Goal: Task Accomplishment & Management: Manage account settings

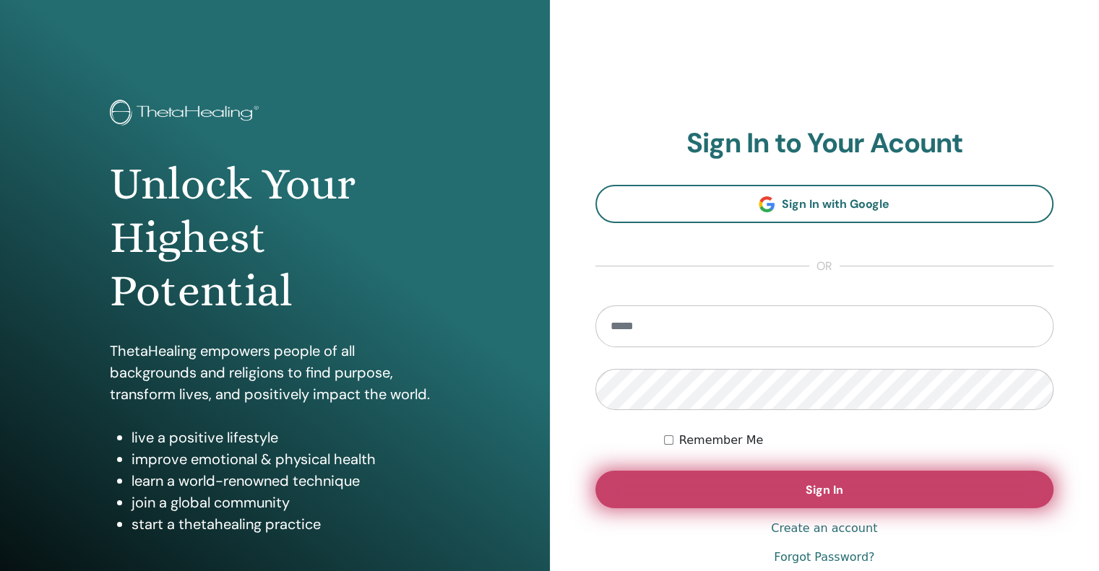
type input "**********"
click at [758, 495] on button "Sign In" at bounding box center [824, 490] width 459 height 38
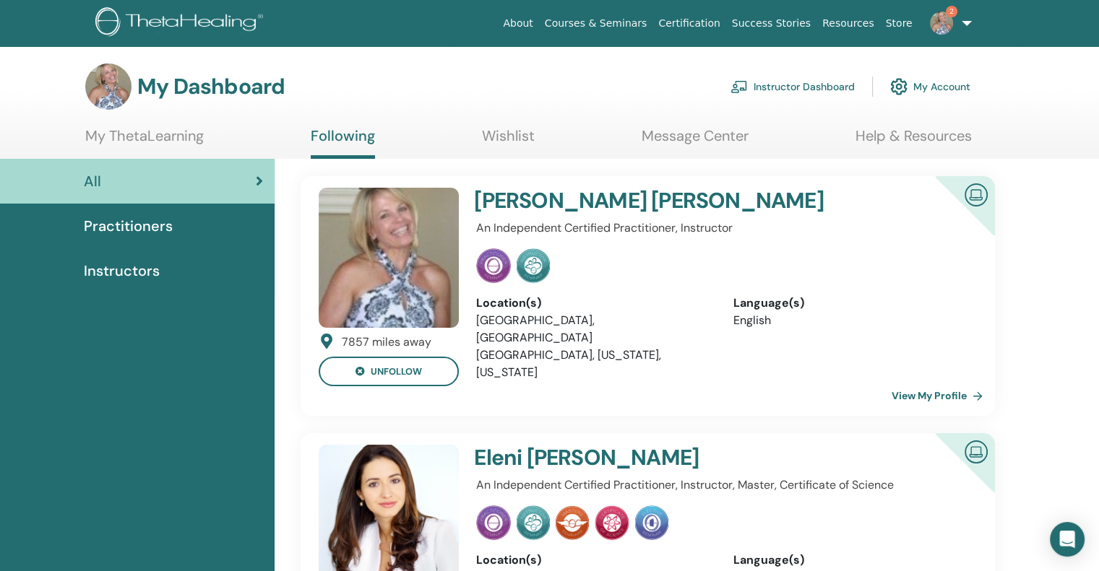
click at [800, 83] on link "Instructor Dashboard" at bounding box center [792, 87] width 124 height 32
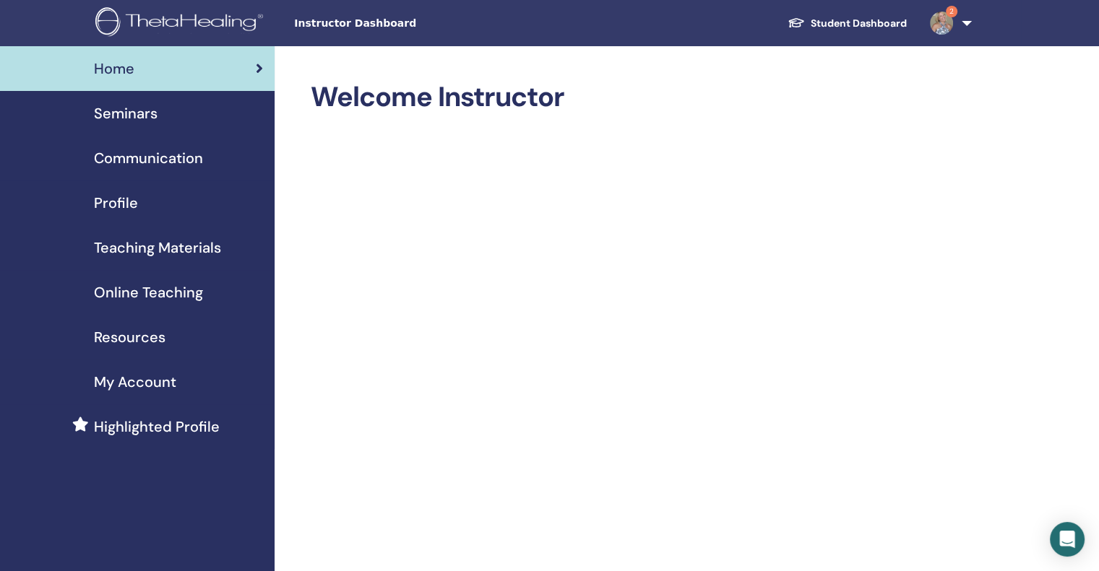
click at [133, 108] on span "Seminars" at bounding box center [126, 114] width 64 height 22
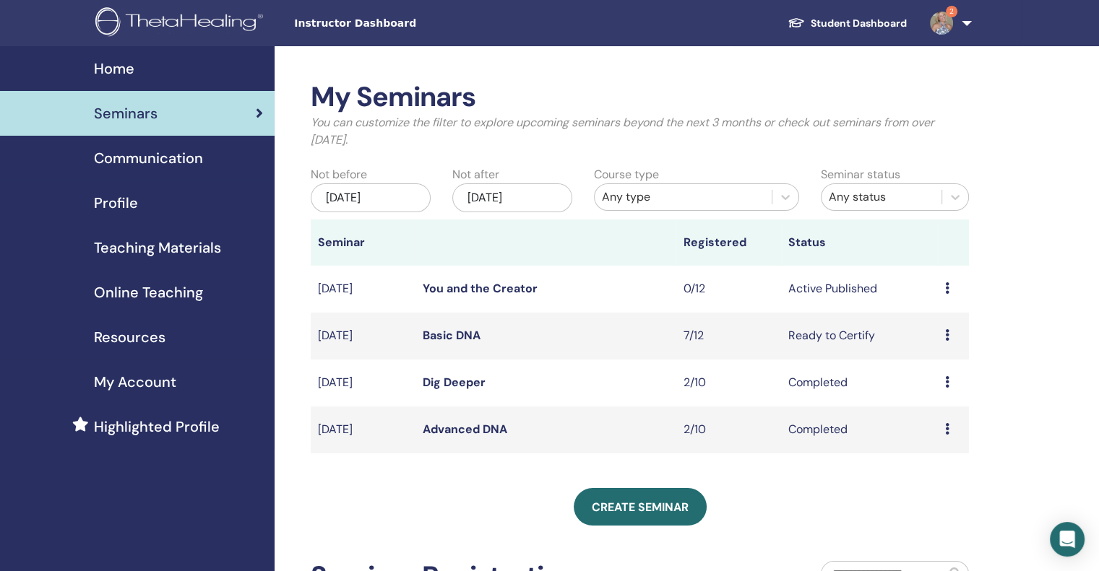
click at [945, 334] on icon at bounding box center [947, 335] width 4 height 12
click at [917, 386] on link "Attendees" at bounding box center [934, 388] width 55 height 15
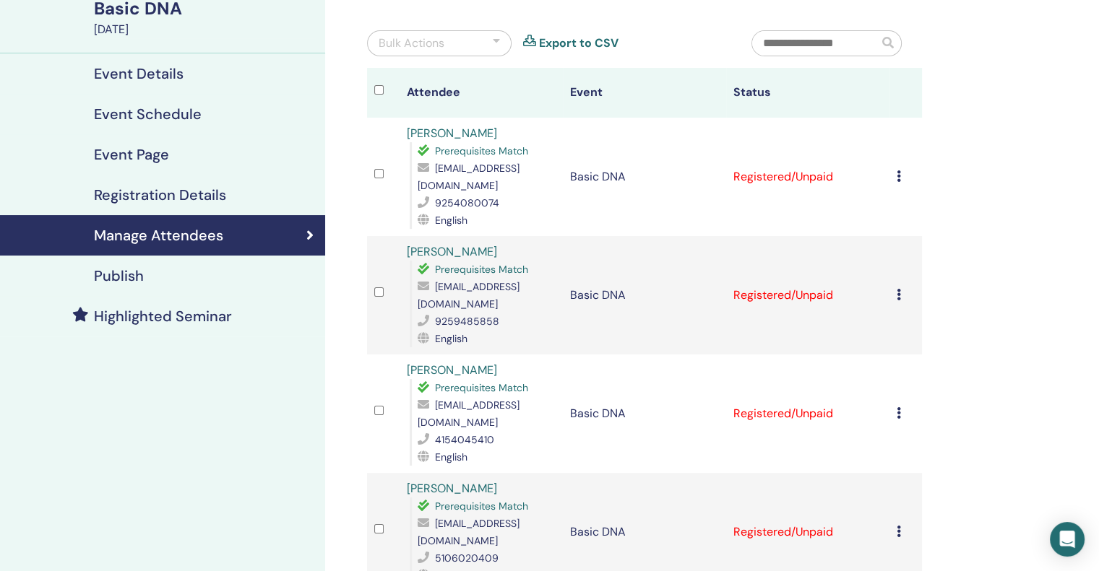
scroll to position [144, 0]
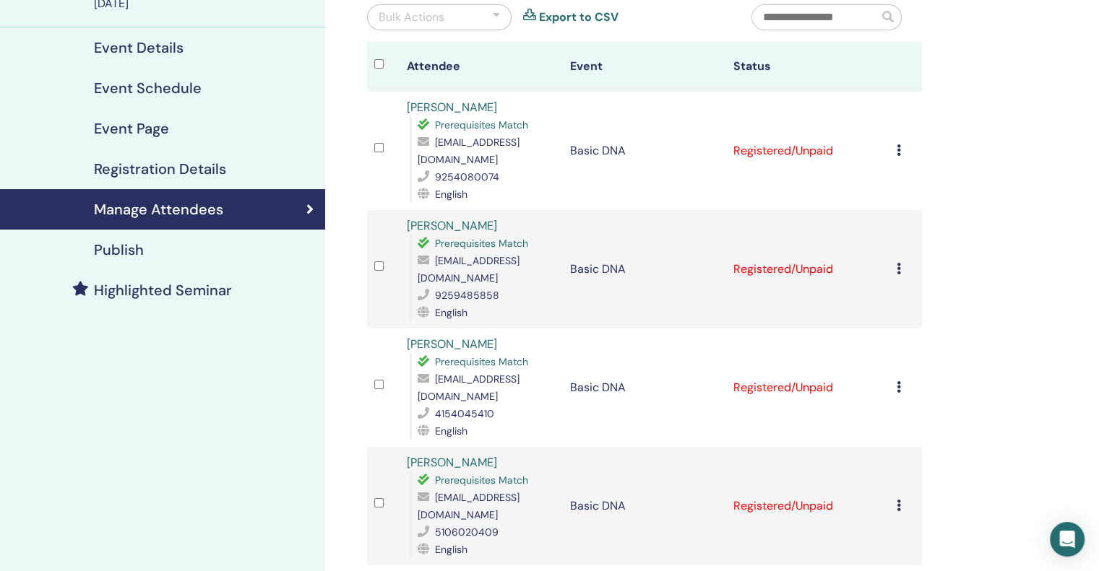
click at [898, 263] on icon at bounding box center [898, 269] width 4 height 12
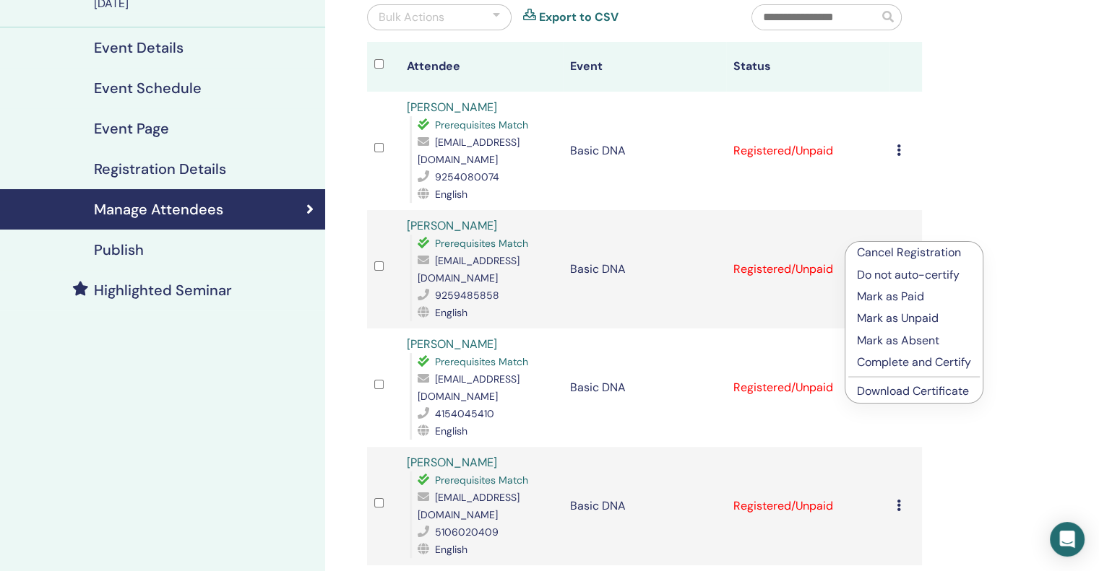
click at [893, 300] on p "Mark as Paid" at bounding box center [914, 296] width 114 height 17
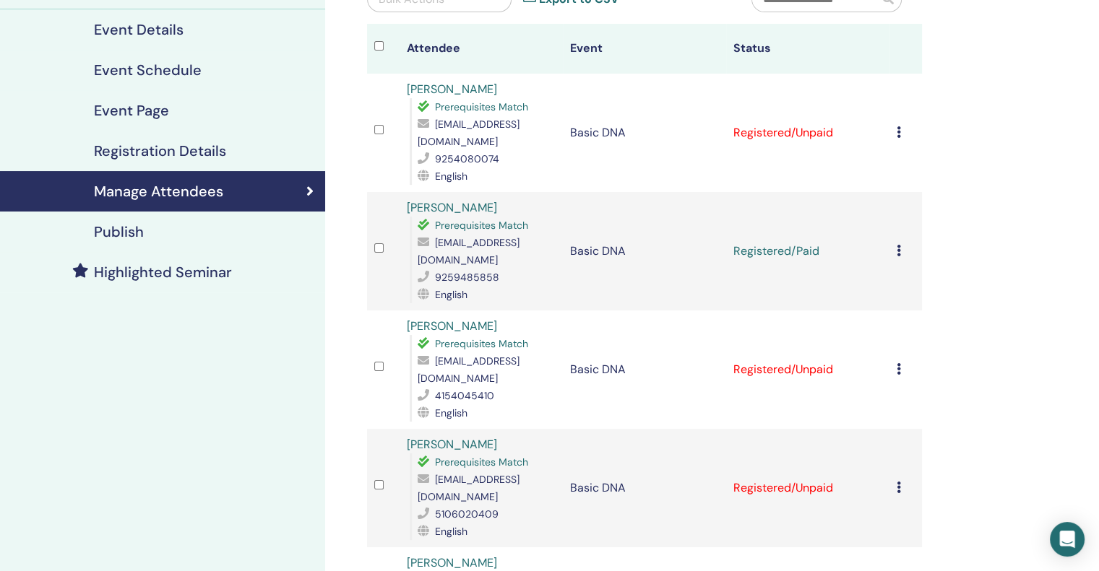
scroll to position [217, 0]
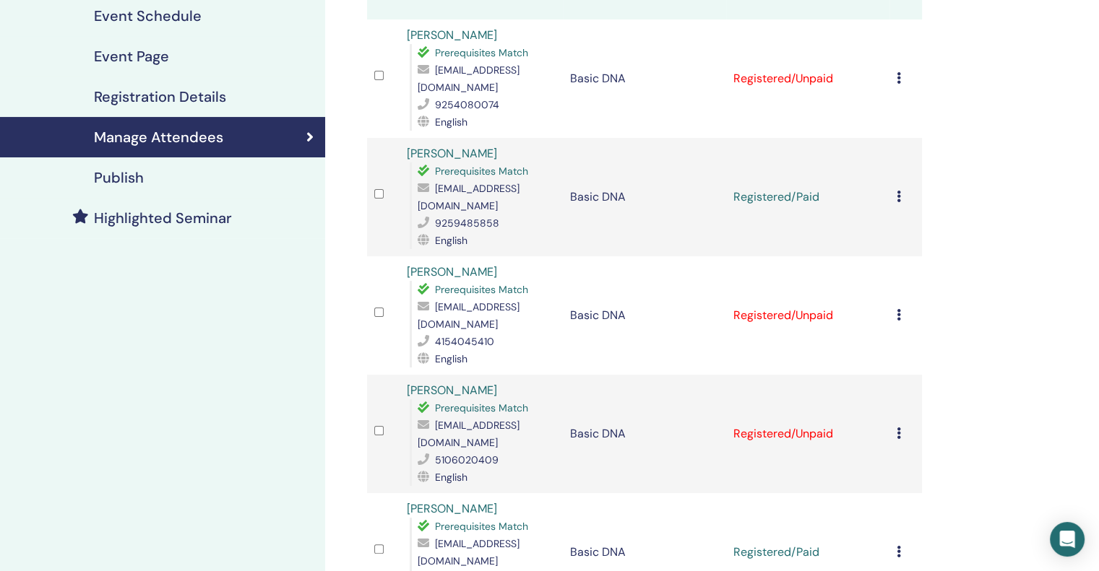
click at [900, 309] on icon at bounding box center [898, 315] width 4 height 12
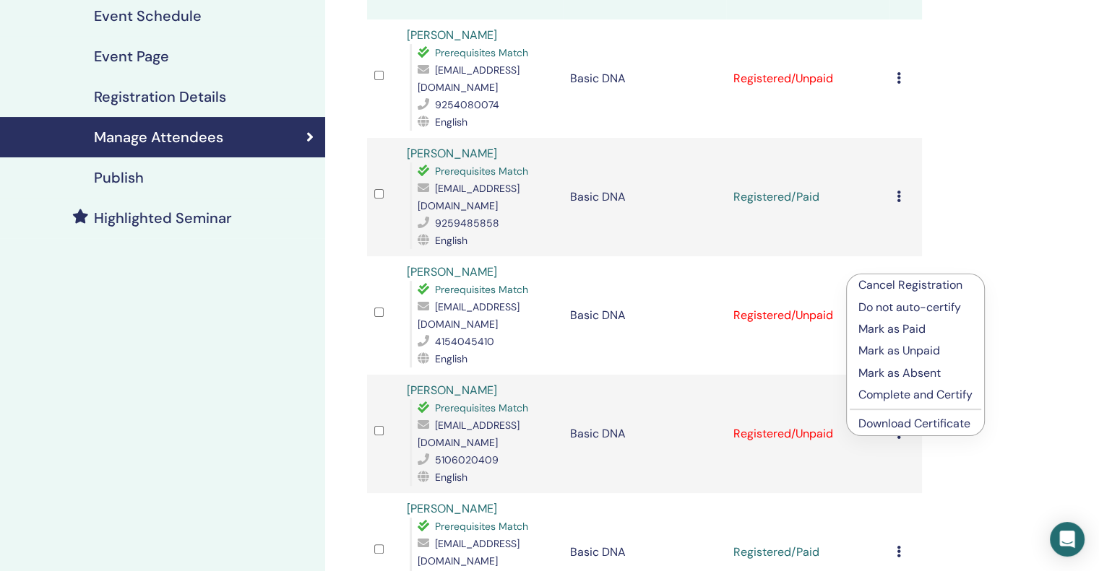
click at [888, 329] on p "Mark as Paid" at bounding box center [915, 329] width 114 height 17
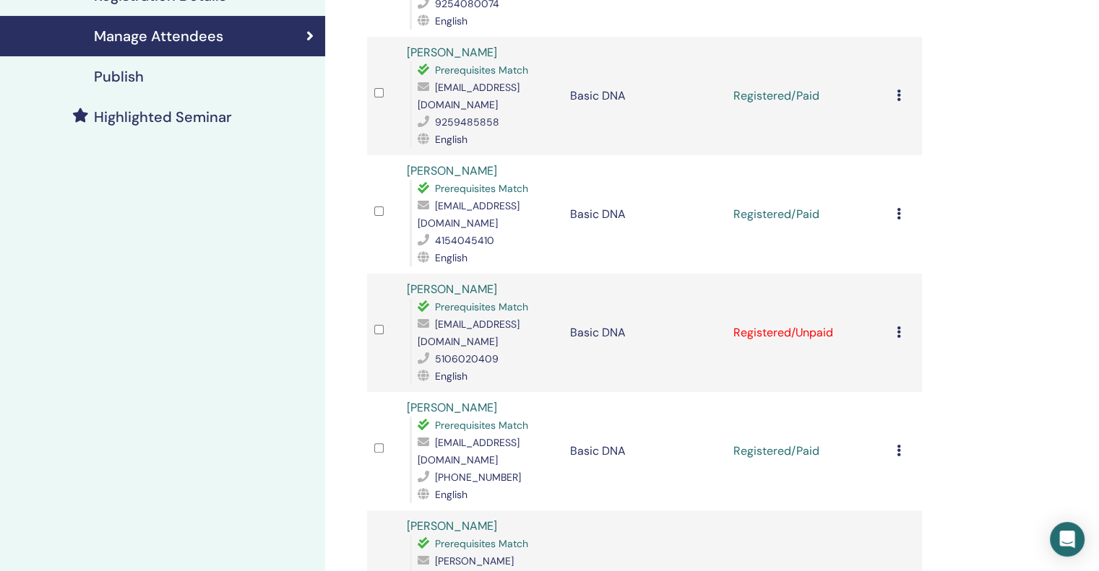
scroll to position [361, 0]
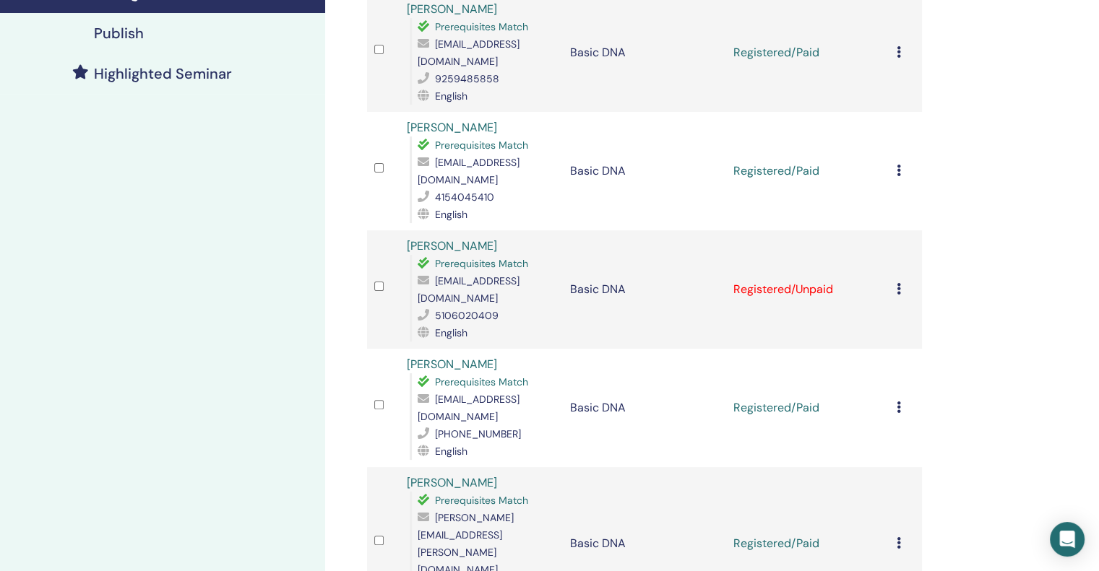
click at [896, 283] on icon at bounding box center [898, 289] width 4 height 12
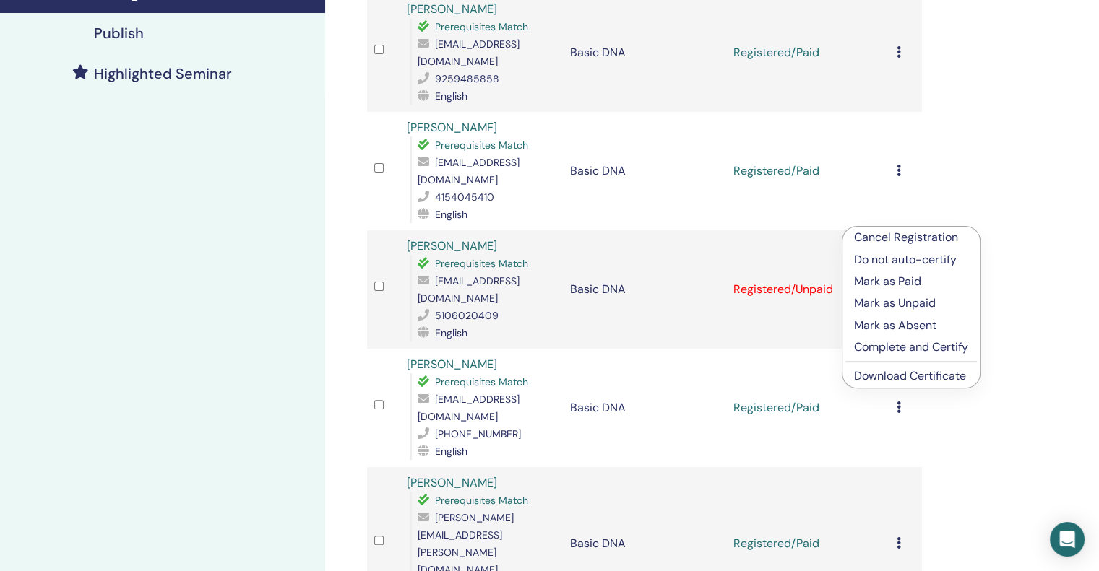
click at [895, 280] on p "Mark as Paid" at bounding box center [911, 281] width 114 height 17
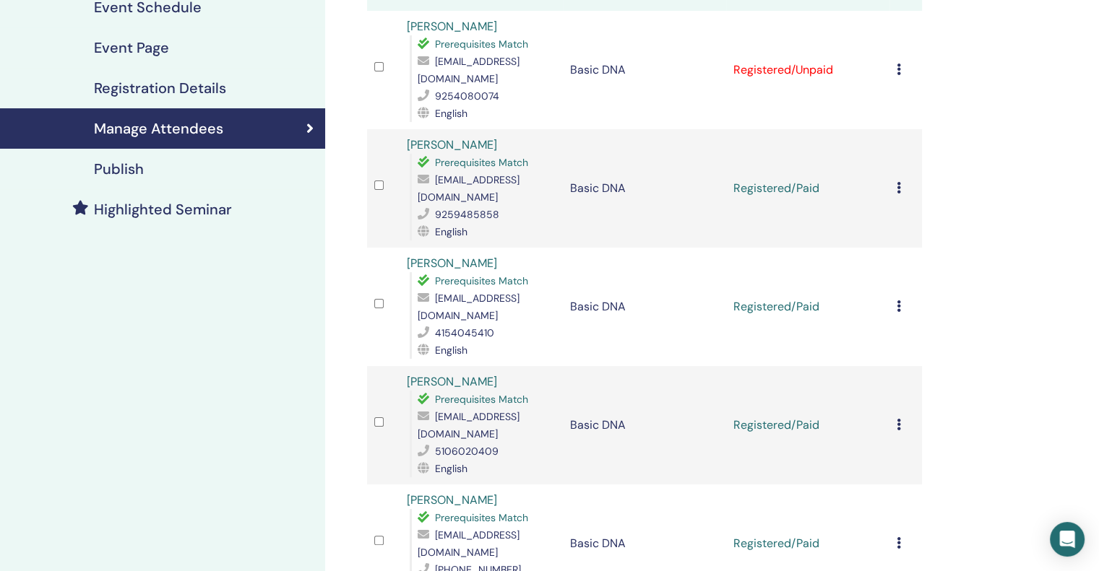
scroll to position [144, 0]
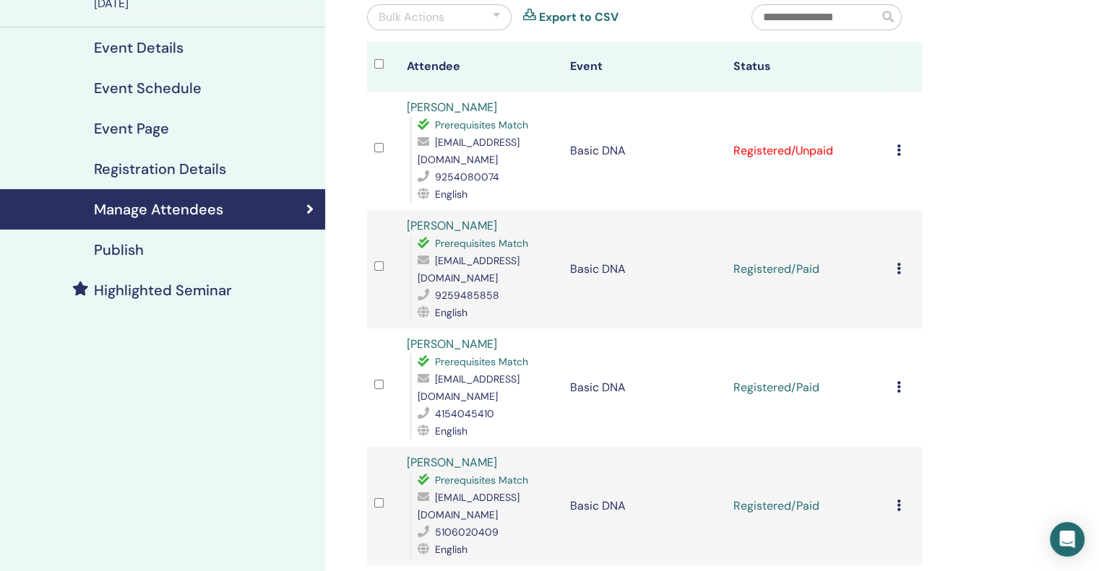
click at [896, 263] on icon at bounding box center [898, 269] width 4 height 12
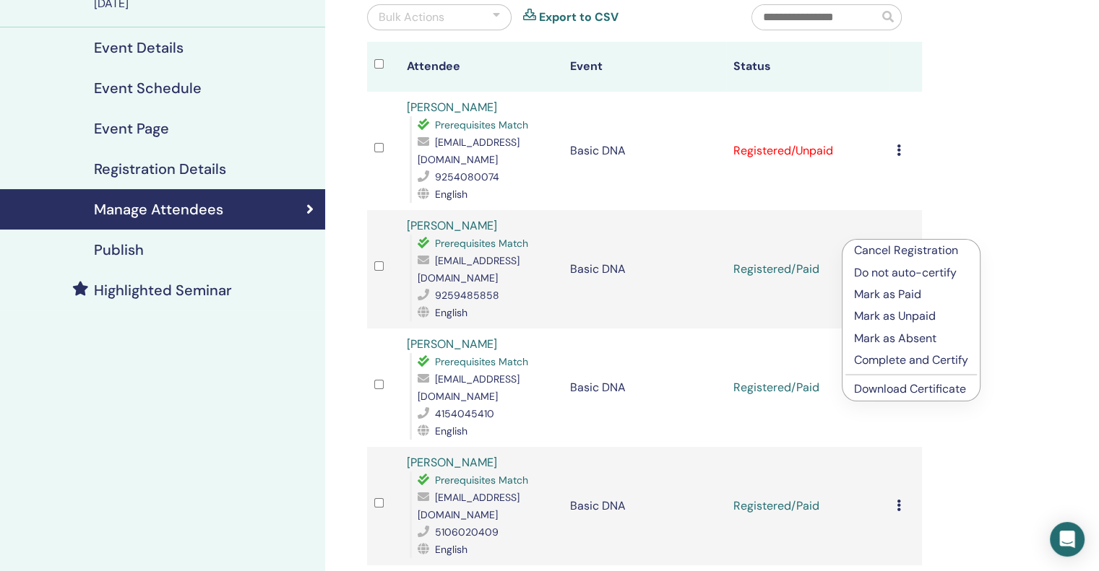
click at [896, 144] on icon at bounding box center [898, 150] width 4 height 12
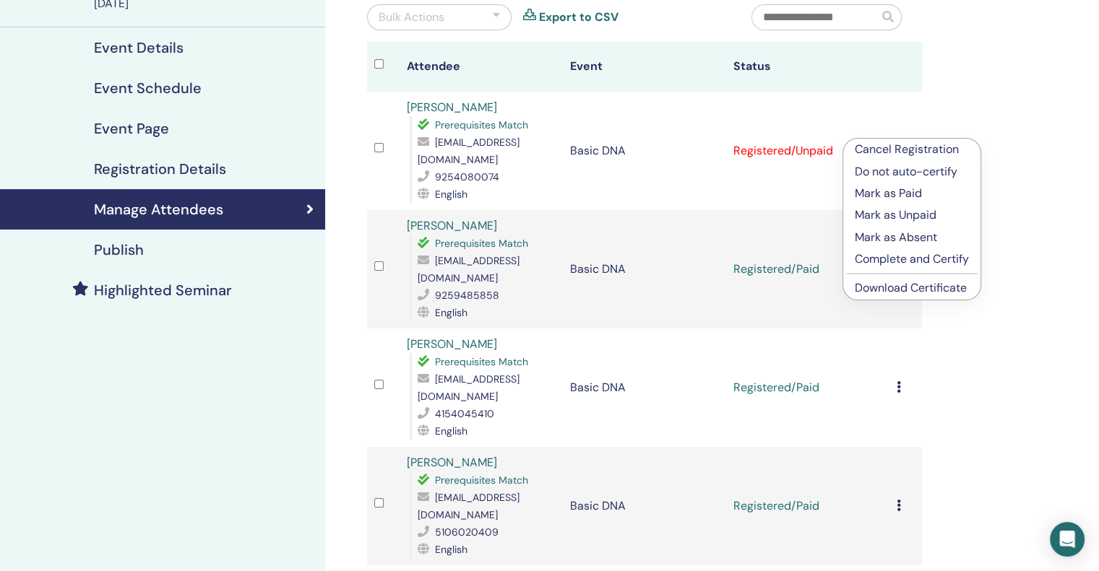
click at [898, 174] on p "Do not auto-certify" at bounding box center [911, 171] width 114 height 17
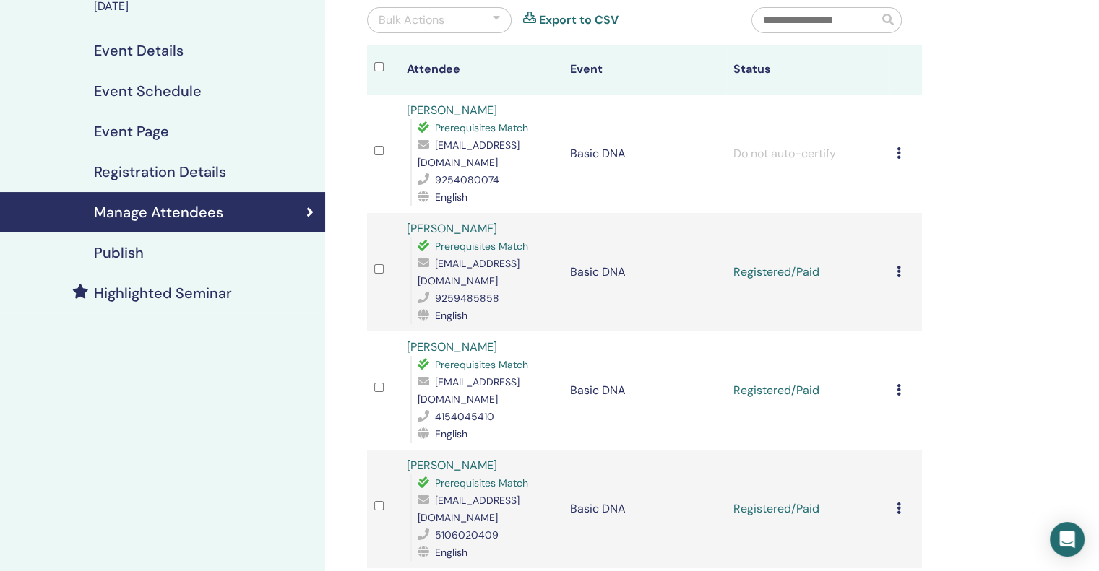
scroll to position [144, 0]
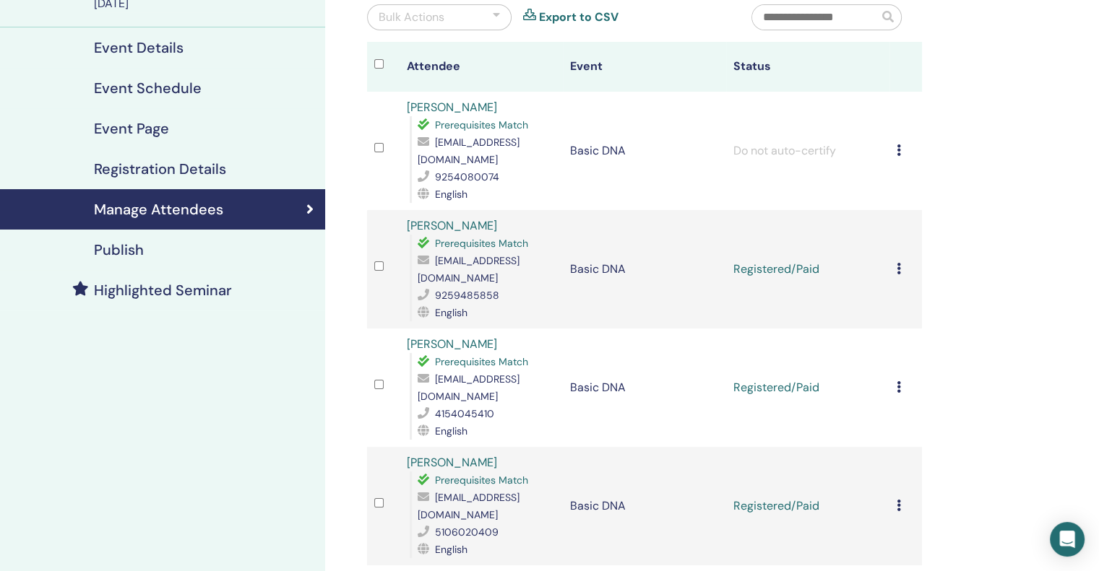
click at [901, 261] on div "Cancel Registration Do not auto-certify Mark as Paid Mark as Unpaid Mark as Abs…" at bounding box center [905, 269] width 18 height 17
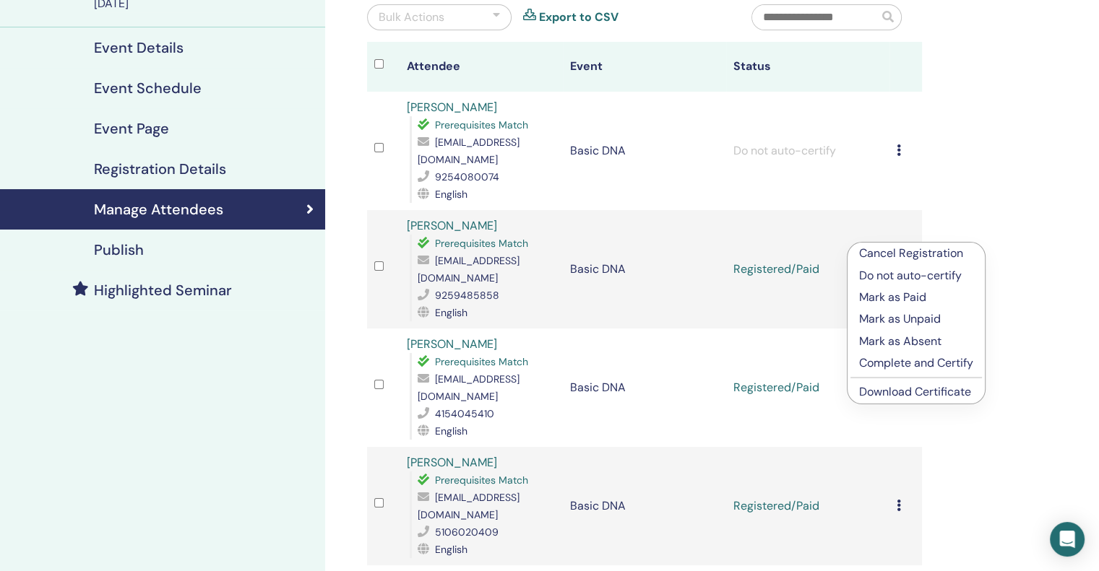
click at [911, 360] on p "Complete and Certify" at bounding box center [916, 363] width 114 height 17
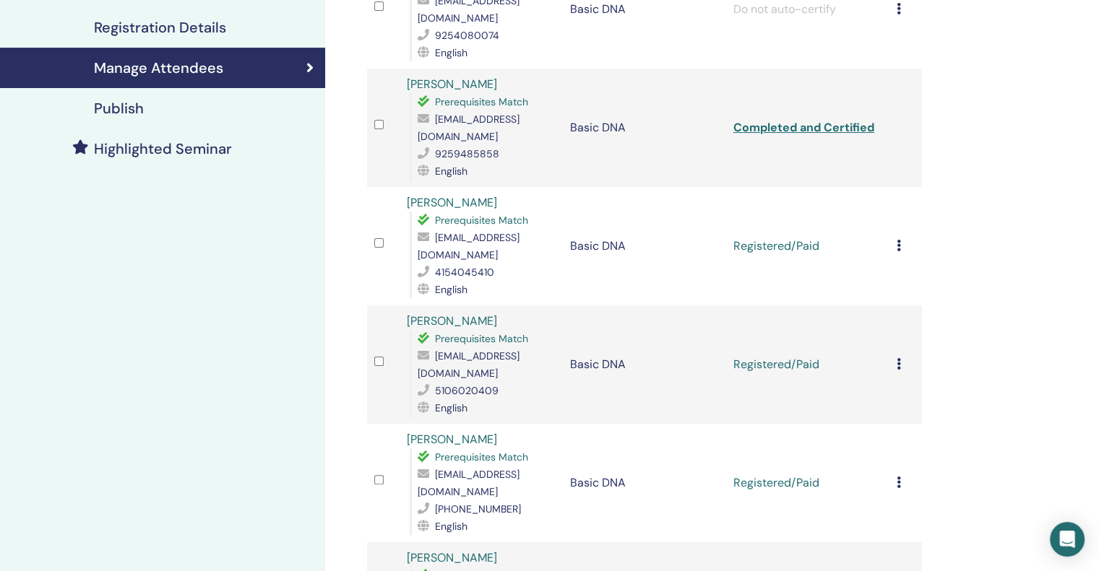
scroll to position [289, 0]
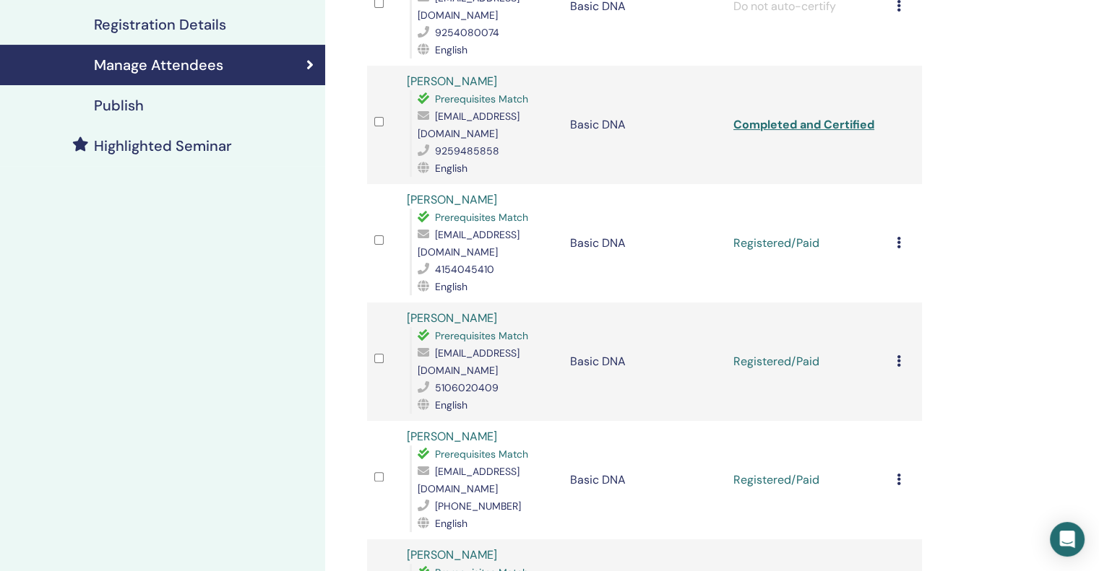
click at [896, 237] on icon at bounding box center [898, 243] width 4 height 12
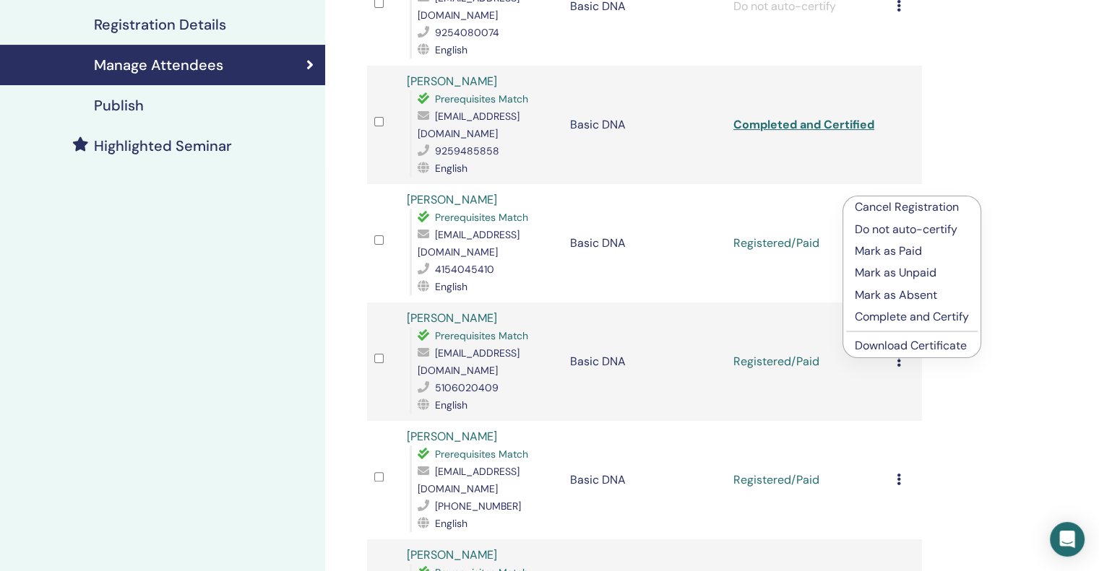
click at [904, 316] on p "Complete and Certify" at bounding box center [911, 316] width 114 height 17
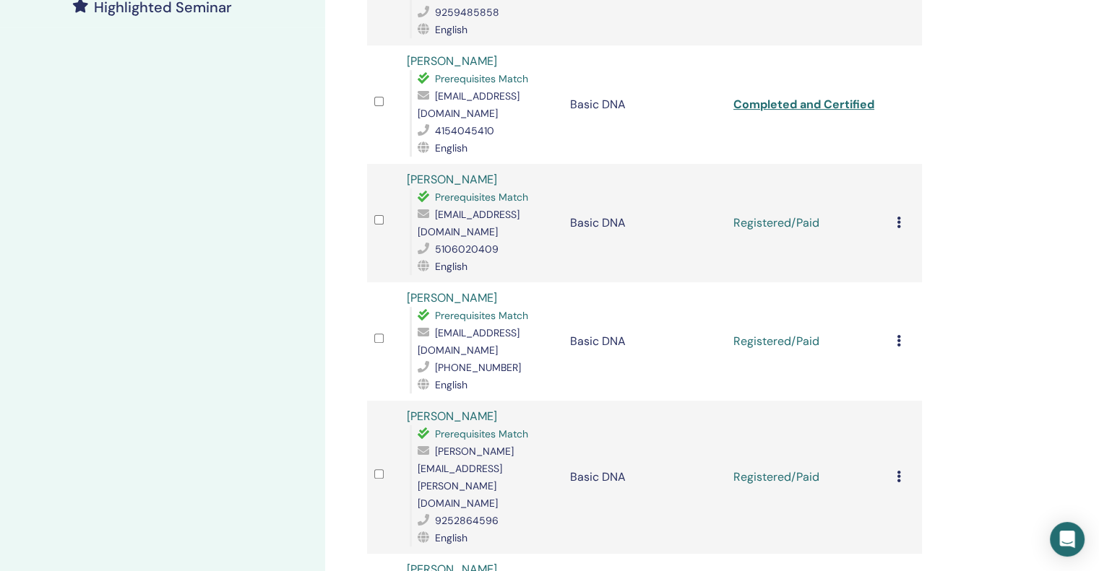
scroll to position [433, 0]
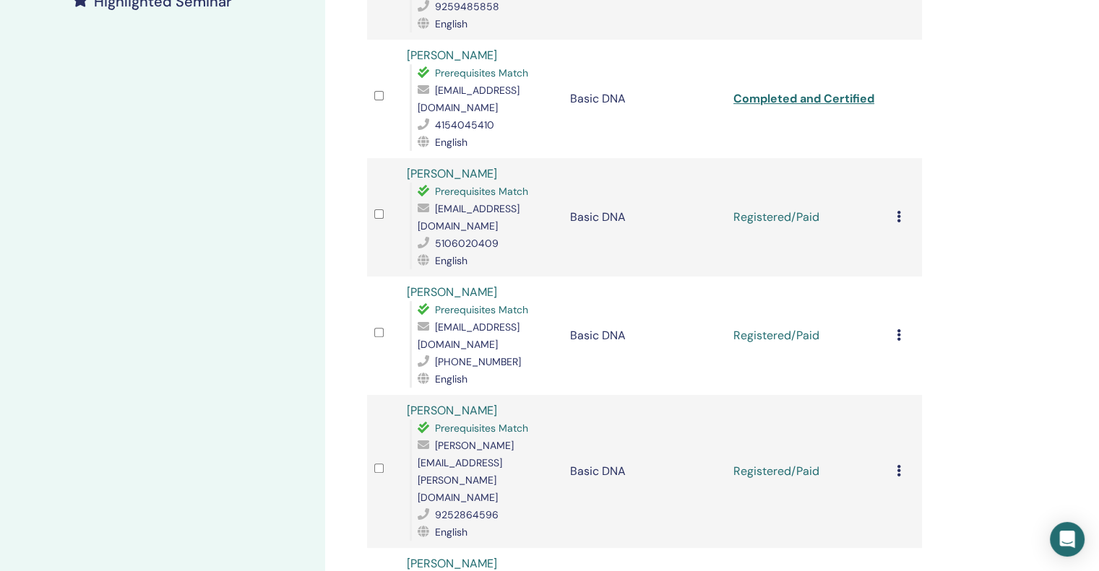
click at [898, 211] on icon at bounding box center [898, 217] width 4 height 12
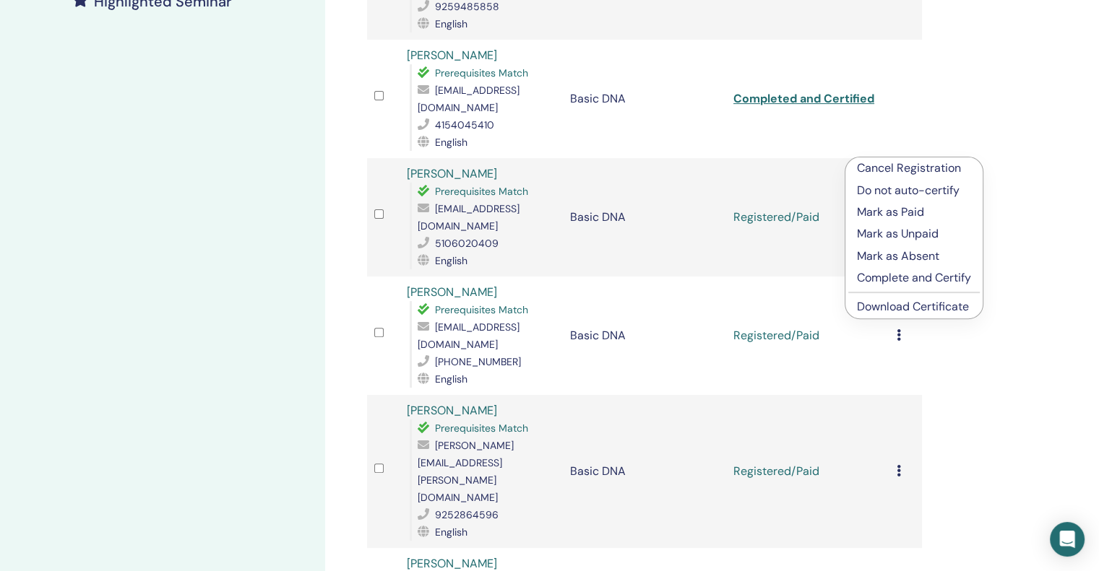
click at [890, 281] on p "Complete and Certify" at bounding box center [914, 277] width 114 height 17
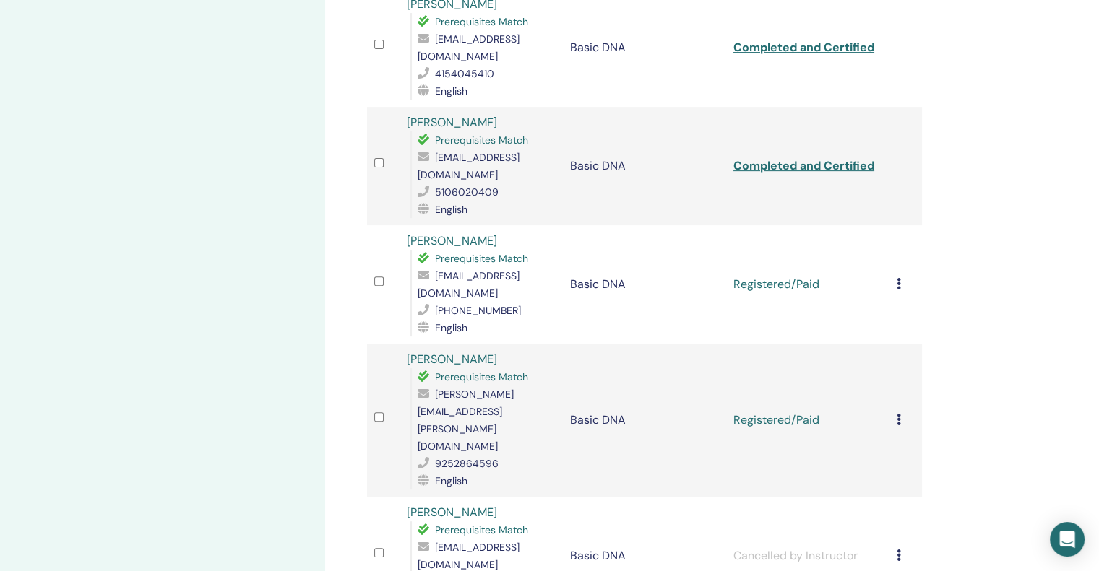
scroll to position [488, 0]
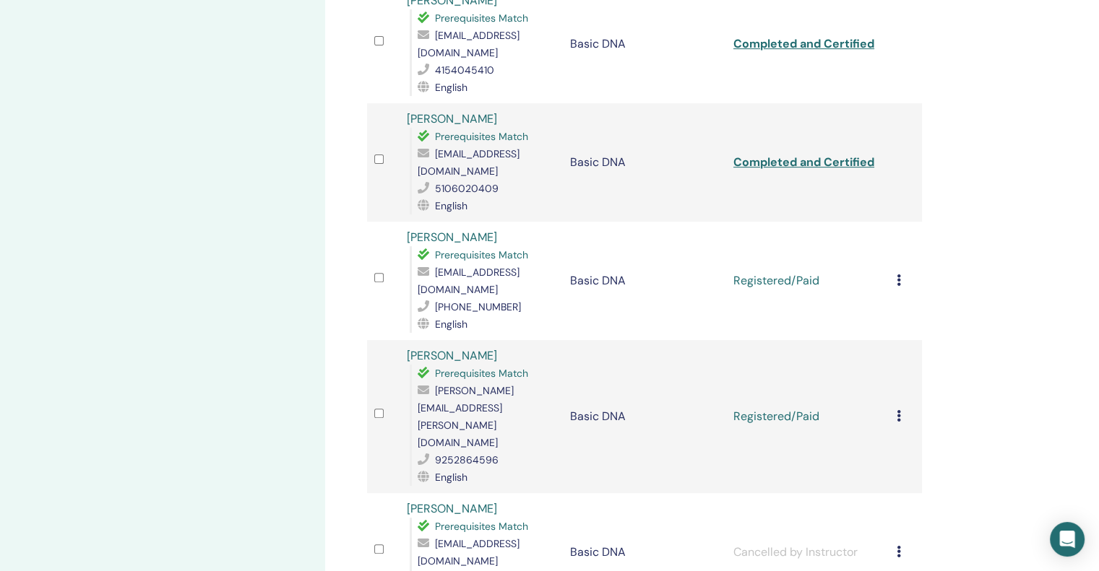
click at [901, 272] on div "Cancel Registration Do not auto-certify Mark as Paid Mark as Unpaid Mark as Abs…" at bounding box center [905, 280] width 18 height 17
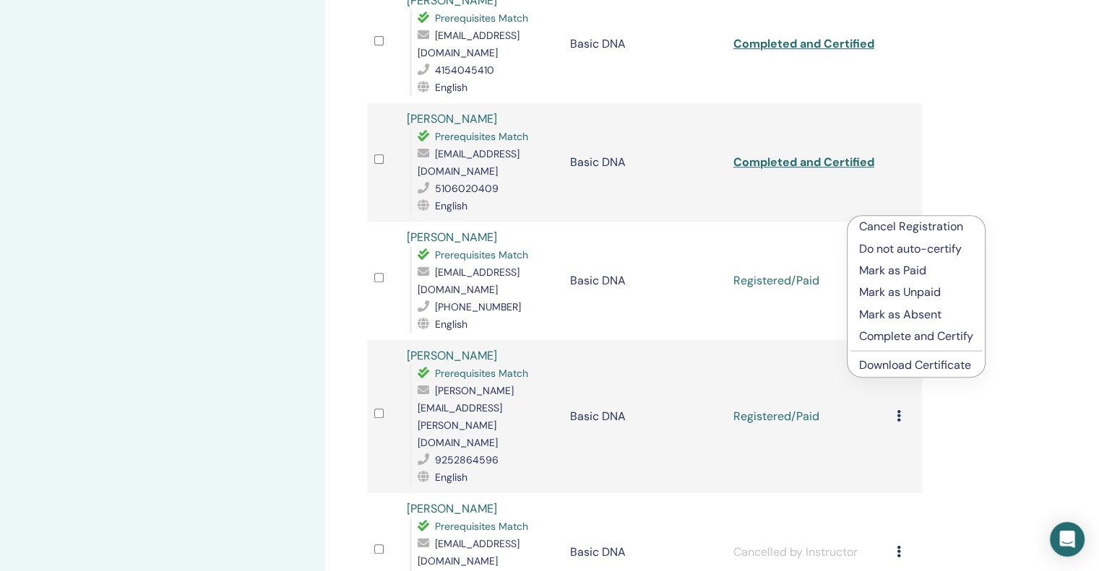
click at [896, 337] on p "Complete and Certify" at bounding box center [916, 336] width 114 height 17
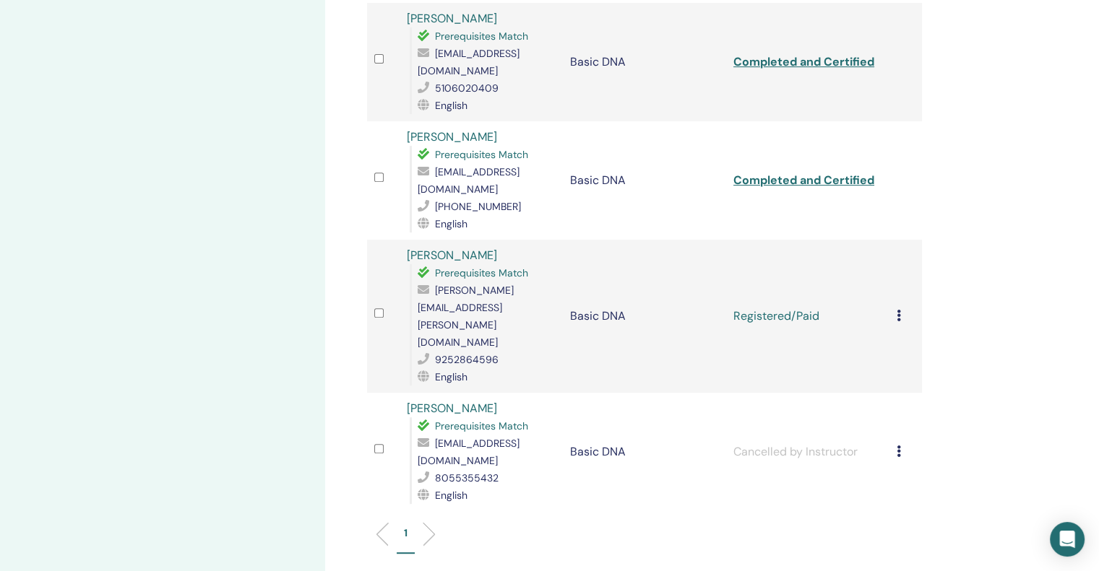
scroll to position [633, 0]
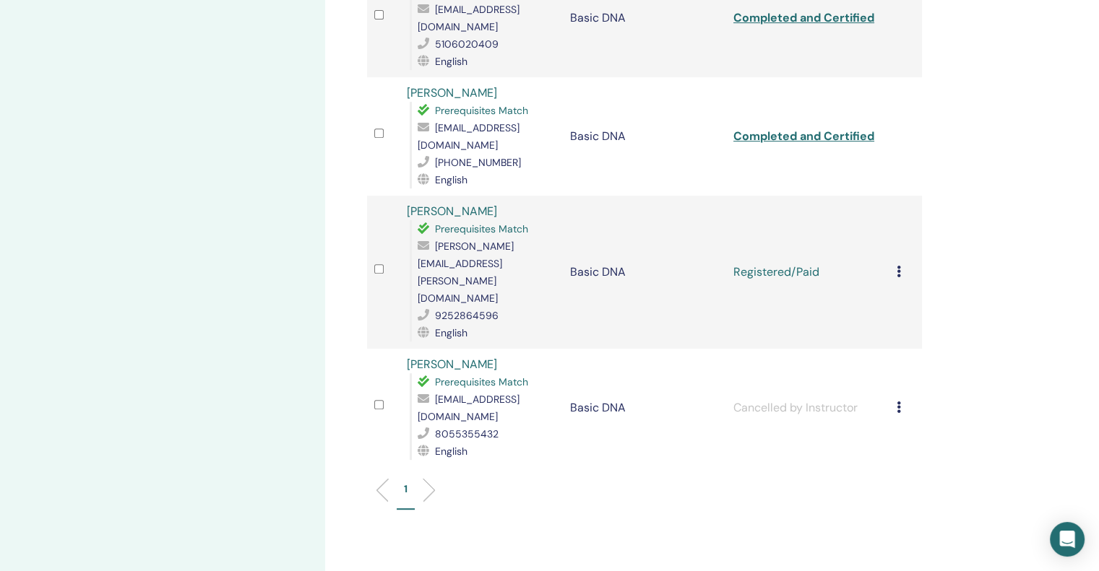
click at [897, 266] on icon at bounding box center [898, 272] width 4 height 12
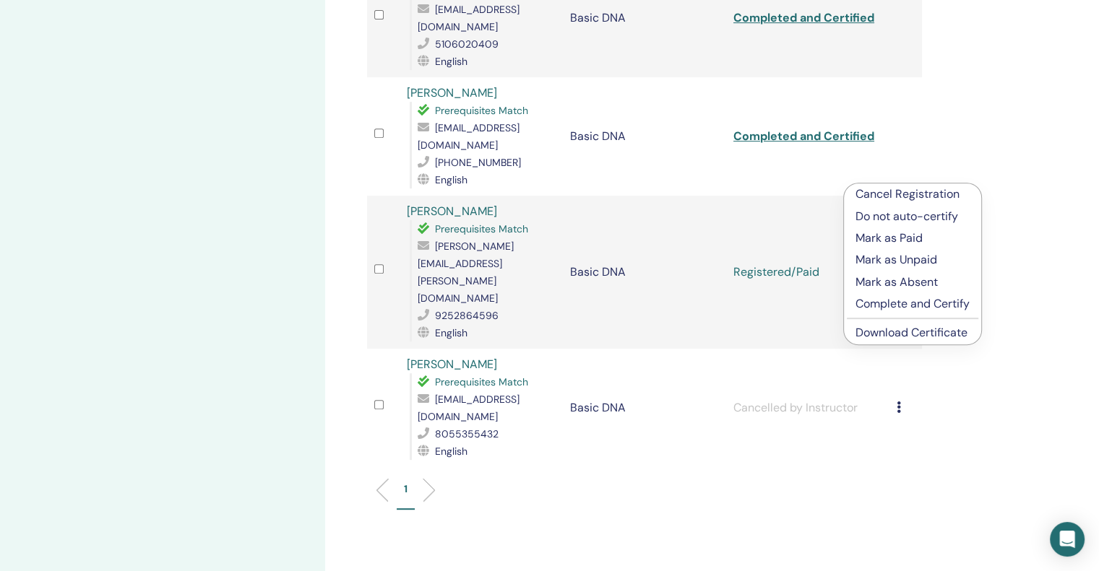
click at [898, 306] on p "Complete and Certify" at bounding box center [912, 303] width 114 height 17
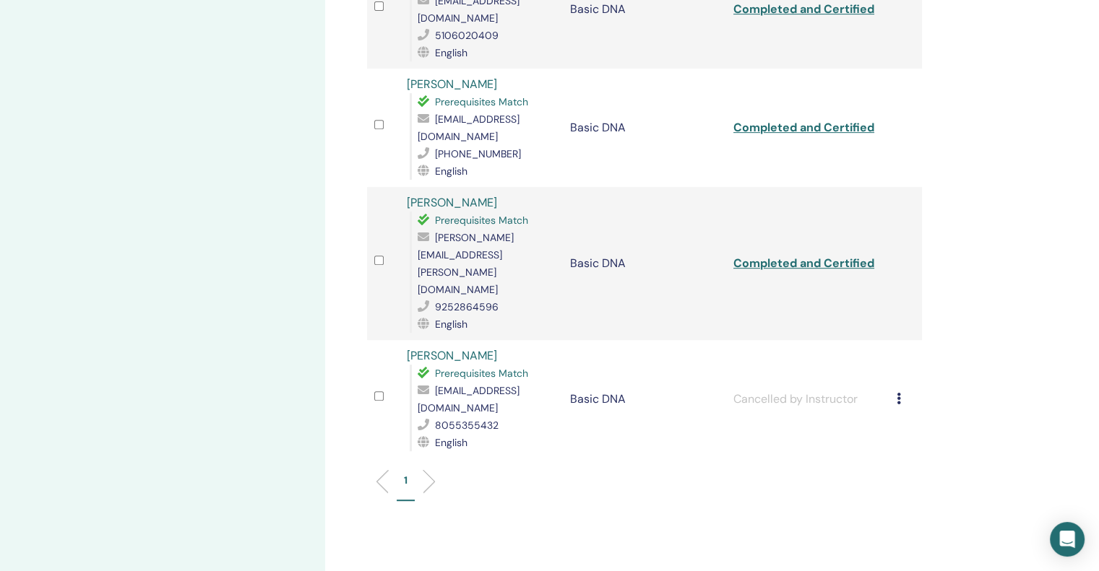
scroll to position [650, 0]
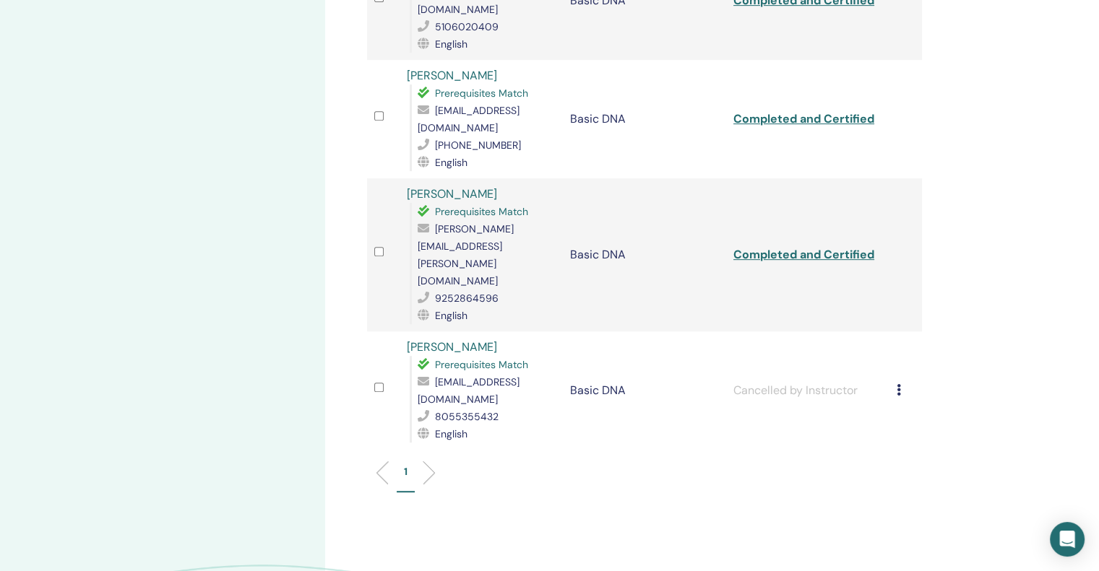
click at [901, 382] on div "Cancel Registration Do not auto-certify Mark as Paid Mark as Unpaid Mark as Abs…" at bounding box center [905, 390] width 18 height 17
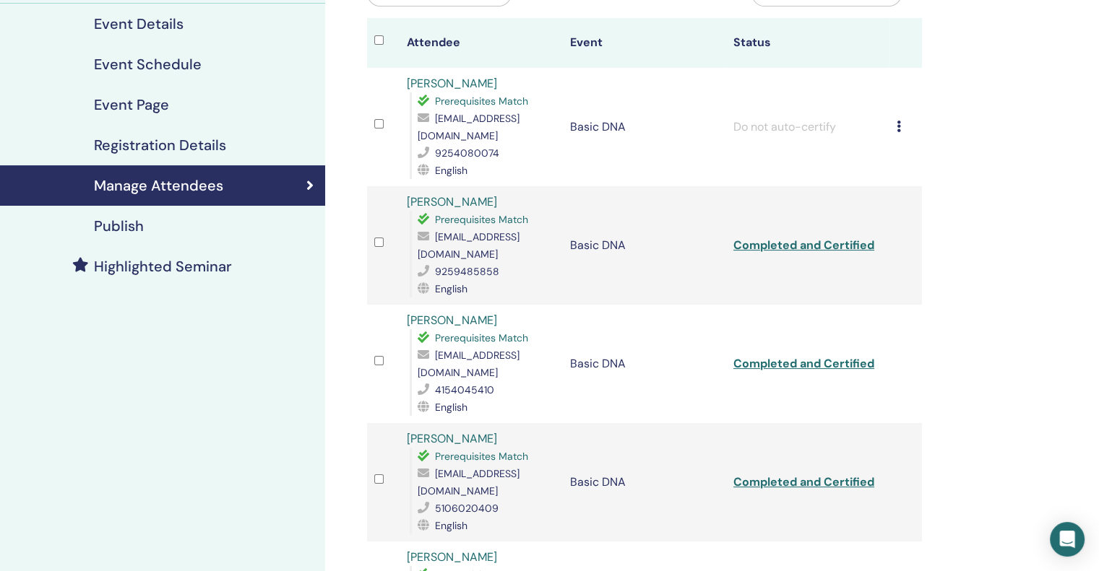
scroll to position [144, 0]
